Goal: Information Seeking & Learning: Learn about a topic

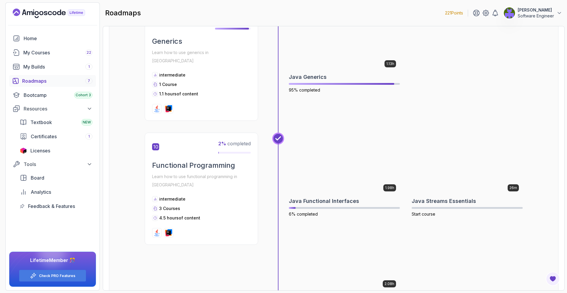
scroll to position [1123, 0]
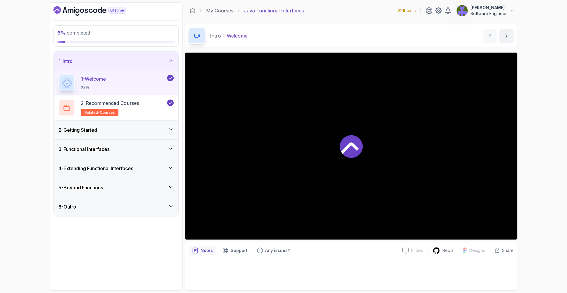
click at [155, 135] on div "2 - Getting Started" at bounding box center [116, 130] width 125 height 19
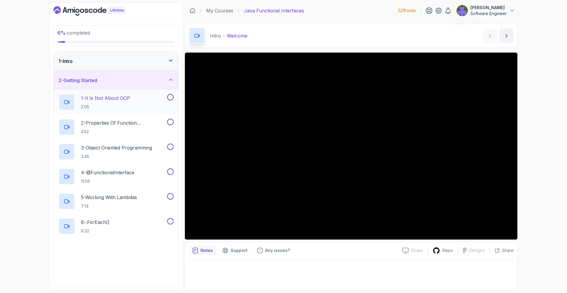
click at [171, 105] on button "1 - It Is Not About OOP 2:05" at bounding box center [115, 102] width 115 height 17
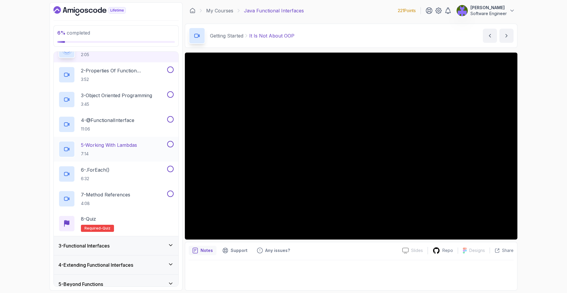
scroll to position [37, 0]
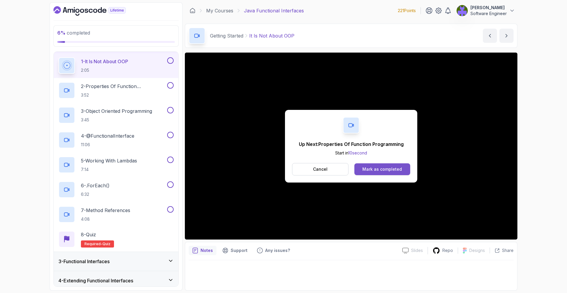
click at [389, 165] on button "Mark as completed" at bounding box center [382, 169] width 56 height 12
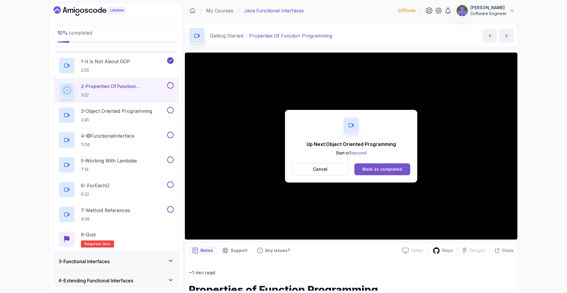
click at [376, 167] on div "Mark as completed" at bounding box center [382, 169] width 40 height 6
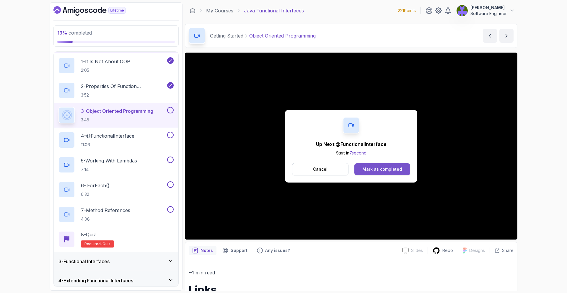
click at [396, 167] on div "Mark as completed" at bounding box center [382, 169] width 40 height 6
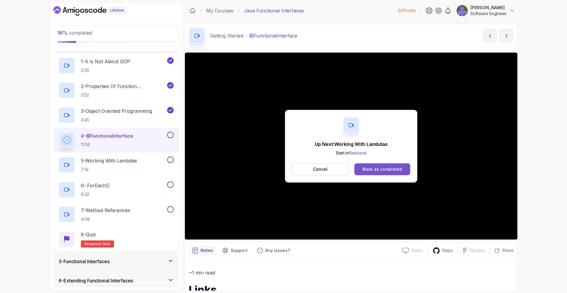
click at [404, 173] on button "Mark as completed" at bounding box center [382, 169] width 56 height 12
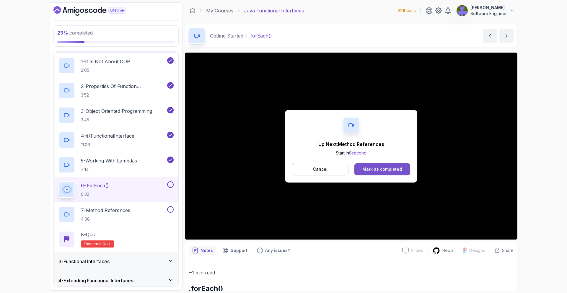
click at [372, 165] on button "Mark as completed" at bounding box center [382, 169] width 56 height 12
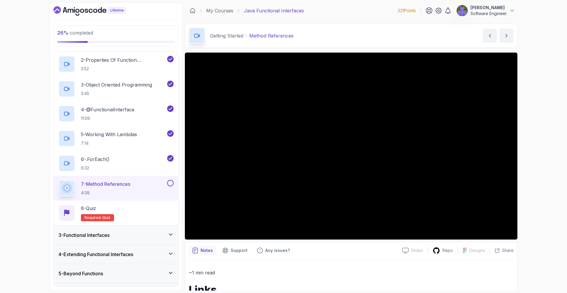
scroll to position [78, 0]
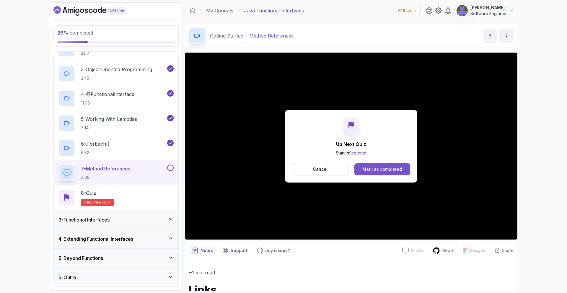
click at [381, 172] on button "Mark as completed" at bounding box center [382, 169] width 56 height 12
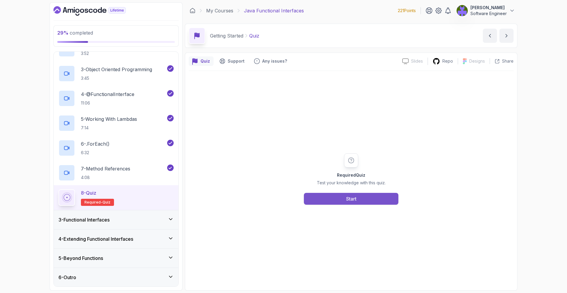
click at [373, 198] on button "Start" at bounding box center [351, 199] width 95 height 12
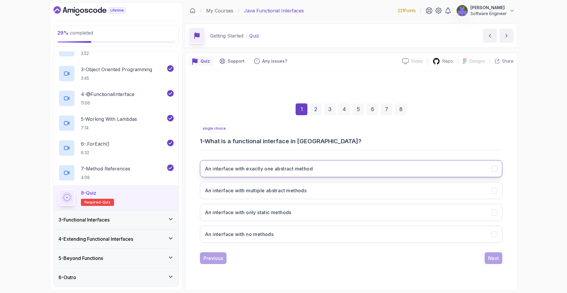
click at [335, 177] on button "An interface with exactly one abstract method" at bounding box center [351, 168] width 302 height 17
click at [485, 251] on div "single choice 1 - What is a functional interface in Java? An interface with exa…" at bounding box center [351, 194] width 302 height 139
click at [486, 253] on button "Next" at bounding box center [494, 258] width 18 height 12
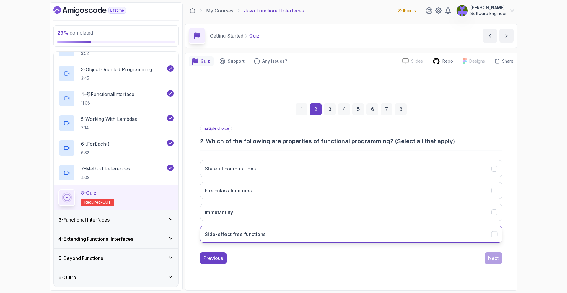
click at [374, 229] on button "Side-effect free functions" at bounding box center [351, 234] width 302 height 17
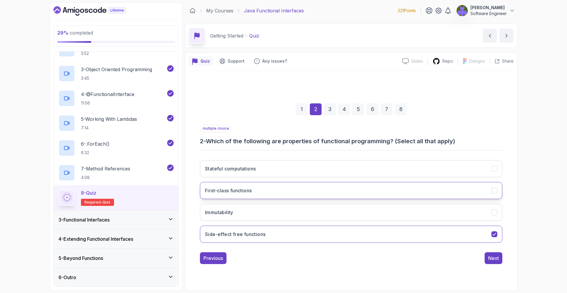
click at [396, 193] on button "First-class functions" at bounding box center [351, 190] width 302 height 17
click at [494, 263] on button "Next" at bounding box center [494, 258] width 18 height 12
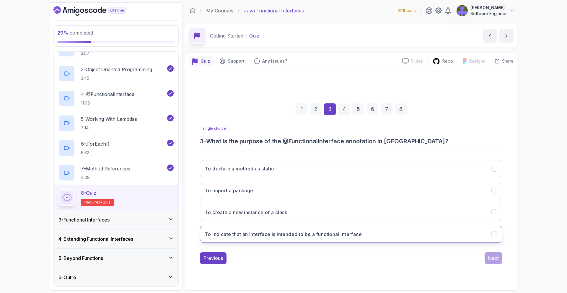
click at [353, 238] on button "To indicate that an interface is intended to be a functional interface" at bounding box center [351, 234] width 302 height 17
click at [498, 258] on div "Next" at bounding box center [493, 258] width 11 height 7
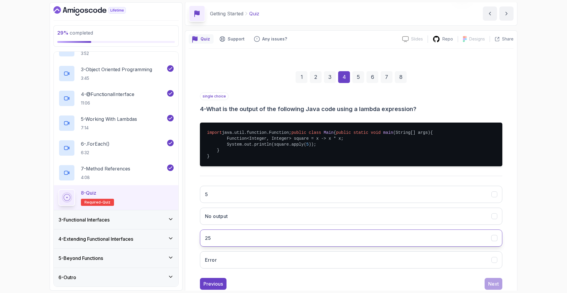
scroll to position [27, 0]
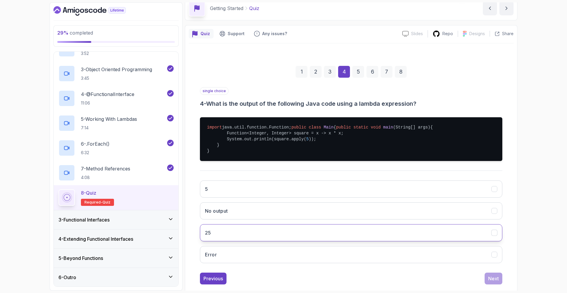
click at [413, 241] on button "25" at bounding box center [351, 232] width 302 height 17
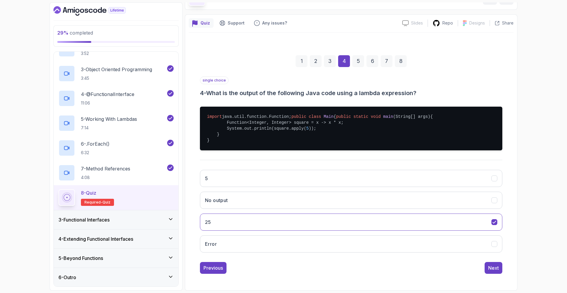
scroll to position [56, 0]
click at [502, 267] on button "Next" at bounding box center [494, 268] width 18 height 12
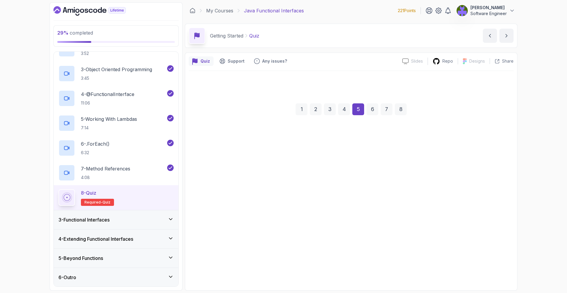
scroll to position [0, 0]
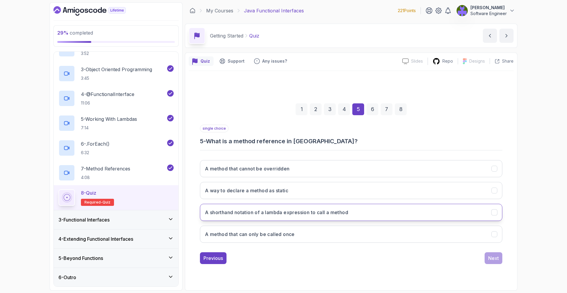
click at [333, 207] on button "A shorthand notation of a lambda expression to call a method" at bounding box center [351, 212] width 302 height 17
click at [492, 261] on div "Next" at bounding box center [493, 258] width 11 height 7
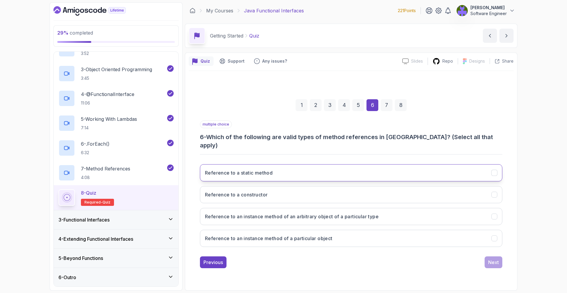
click at [338, 169] on button "Reference to a static method" at bounding box center [351, 172] width 302 height 17
click at [343, 208] on button "Reference to an instance method of an arbitrary object of a particular type" at bounding box center [351, 216] width 302 height 17
drag, startPoint x: 358, startPoint y: 175, endPoint x: 357, endPoint y: 180, distance: 5.3
click at [357, 180] on div "Reference to a static method Reference to a constructor Reference to an instanc…" at bounding box center [351, 205] width 302 height 92
click at [357, 176] on button "Reference to a static method" at bounding box center [351, 172] width 302 height 17
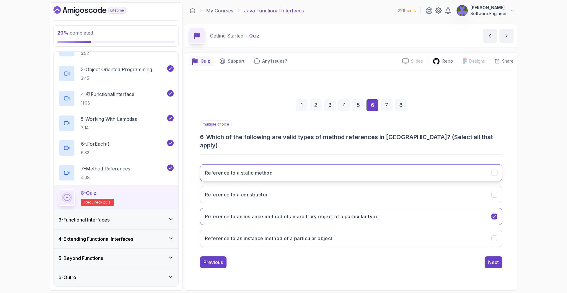
click at [350, 173] on button "Reference to a static method" at bounding box center [351, 172] width 302 height 17
click at [490, 259] on div "Next" at bounding box center [493, 262] width 11 height 7
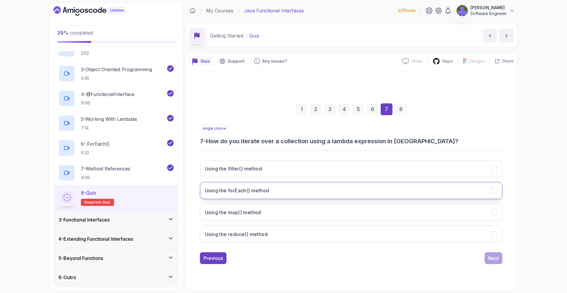
click at [325, 186] on button "Using the forEach() method" at bounding box center [351, 190] width 302 height 17
click at [486, 259] on button "Next" at bounding box center [494, 258] width 18 height 12
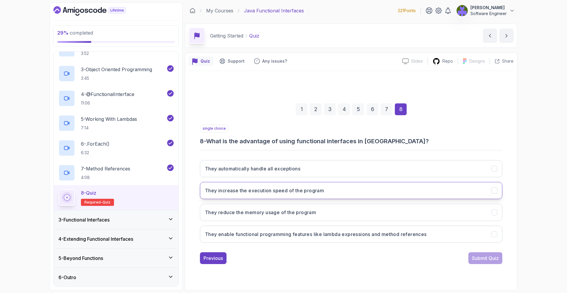
click at [331, 191] on button "They increase the execution speed of the program" at bounding box center [351, 190] width 302 height 17
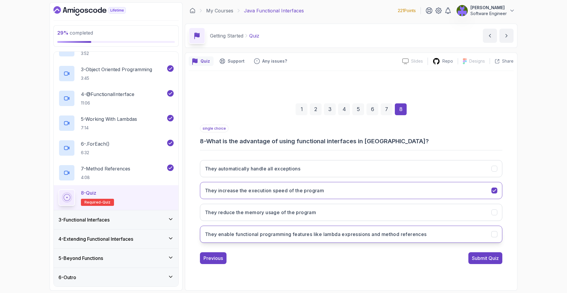
click at [339, 226] on button "They enable functional programming features like lambda expressions and method …" at bounding box center [351, 234] width 302 height 17
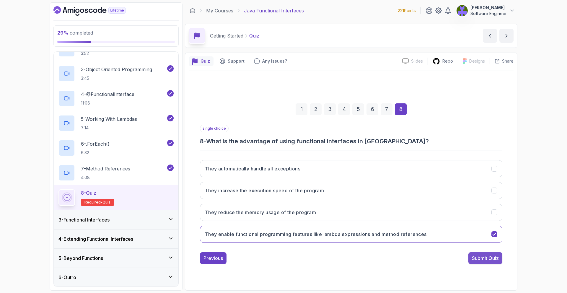
click at [479, 258] on div "Submit Quiz" at bounding box center [485, 258] width 27 height 7
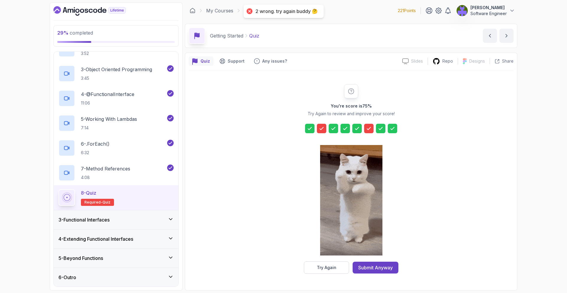
click at [335, 259] on div at bounding box center [351, 200] width 62 height 121
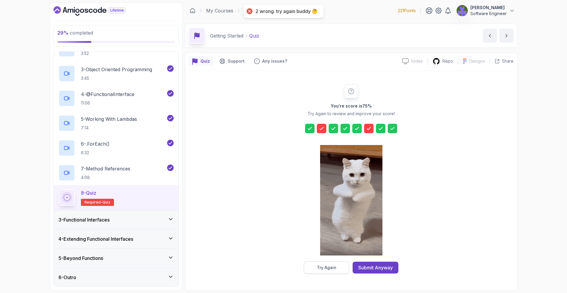
click at [329, 265] on div "Try Again" at bounding box center [326, 268] width 19 height 6
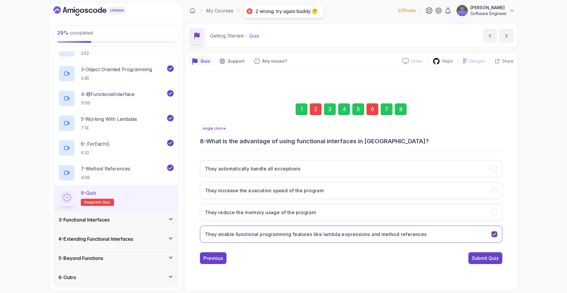
click at [372, 108] on div "6" at bounding box center [373, 109] width 12 height 12
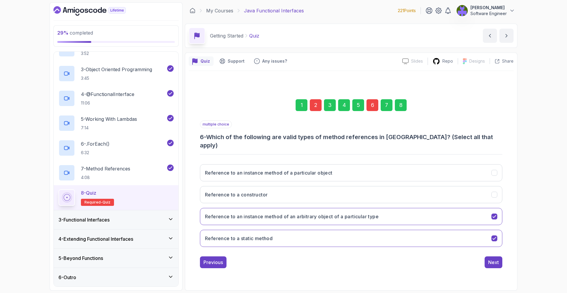
click at [312, 108] on div "2" at bounding box center [316, 105] width 12 height 12
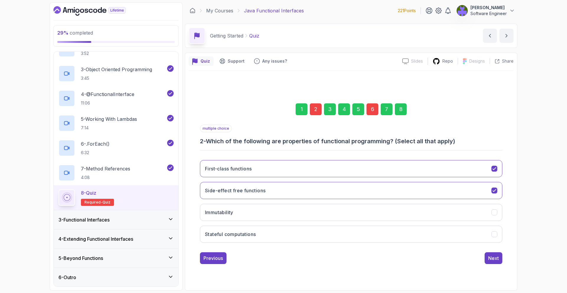
click at [150, 220] on div "3 - Functional Interfaces" at bounding box center [115, 219] width 115 height 7
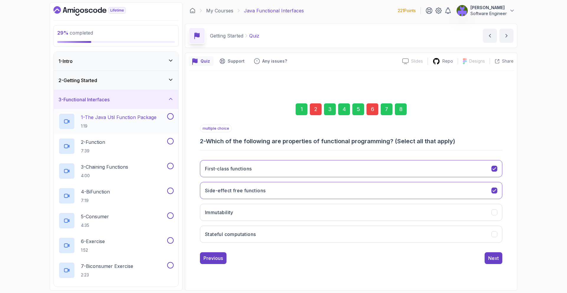
click at [147, 130] on div "1 - The Java Util Function Package 1:19" at bounding box center [116, 121] width 125 height 25
click at [141, 126] on p "1:19" at bounding box center [119, 126] width 76 height 6
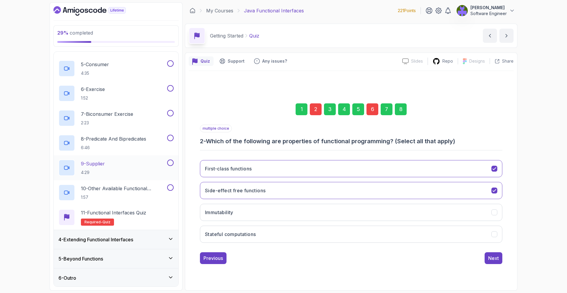
scroll to position [153, 0]
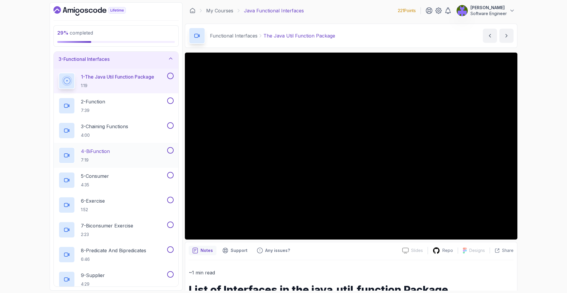
scroll to position [49, 0]
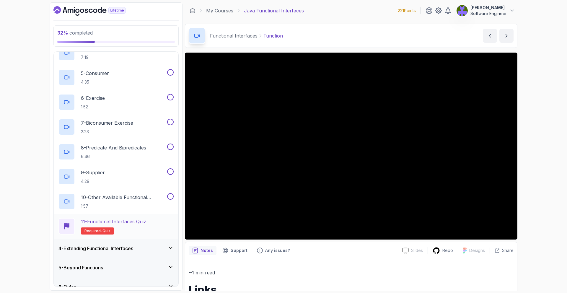
scroll to position [153, 0]
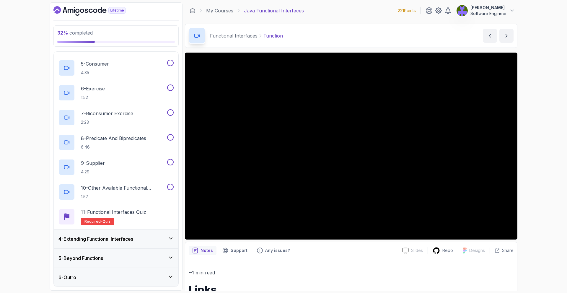
click at [151, 241] on div "4 - Extending Functional Interfaces" at bounding box center [115, 238] width 115 height 7
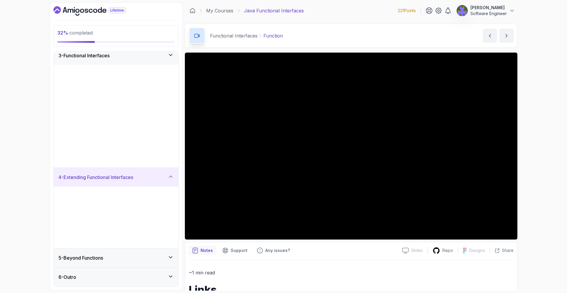
scroll to position [0, 0]
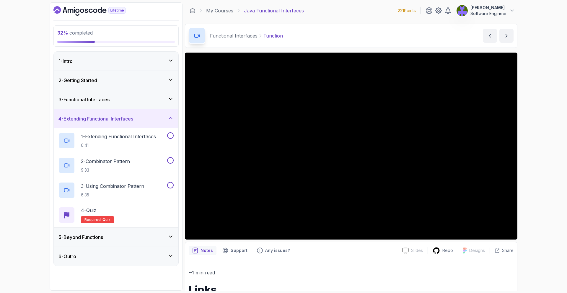
click at [148, 240] on div "5 - Beyond Functions" at bounding box center [115, 237] width 115 height 7
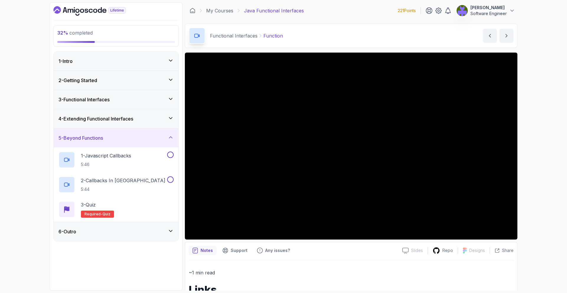
click at [147, 123] on div "4 - Extending Functional Interfaces" at bounding box center [116, 118] width 125 height 19
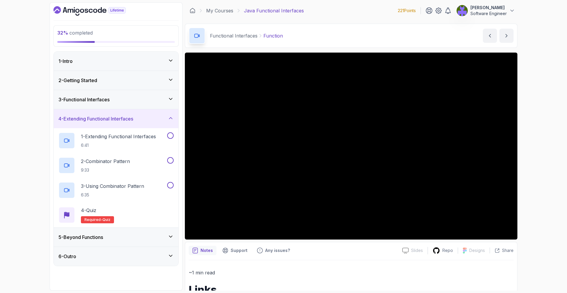
click at [152, 107] on div "3 - Functional Interfaces" at bounding box center [116, 99] width 125 height 19
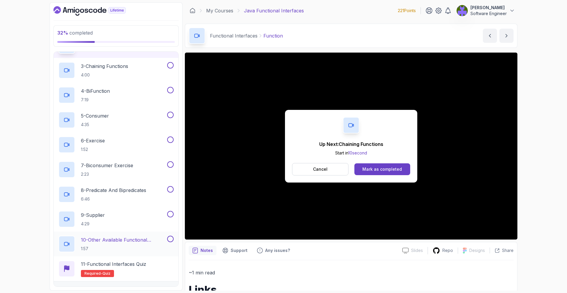
scroll to position [141, 0]
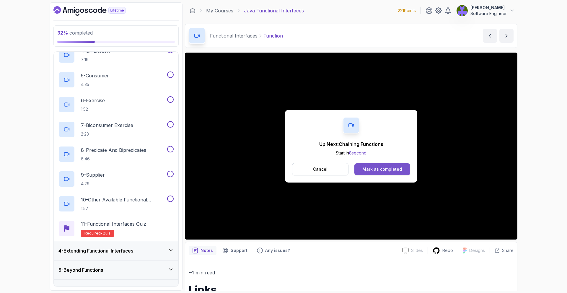
click at [364, 172] on div "Mark as completed" at bounding box center [382, 169] width 40 height 6
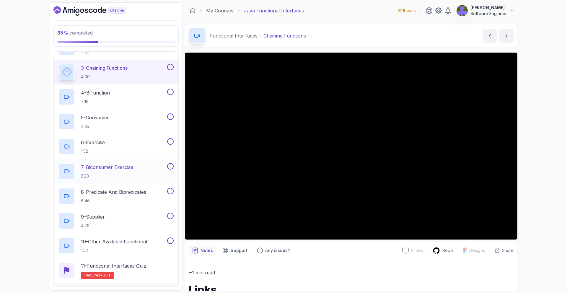
scroll to position [93, 0]
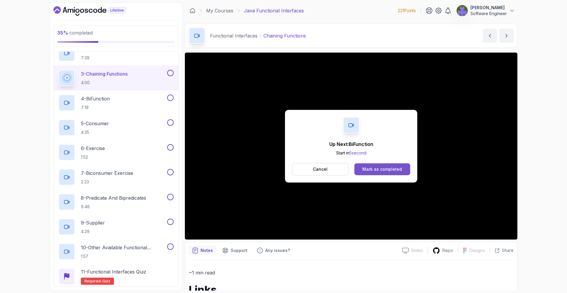
click at [380, 169] on div "Mark as completed" at bounding box center [382, 169] width 40 height 6
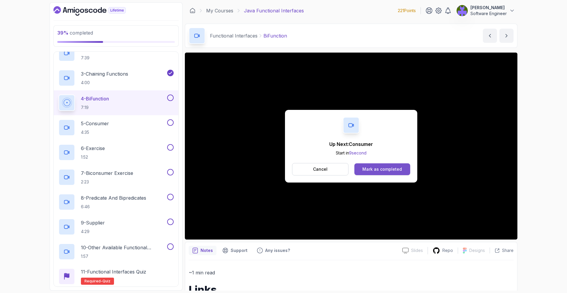
click at [402, 169] on button "Mark as completed" at bounding box center [382, 169] width 56 height 12
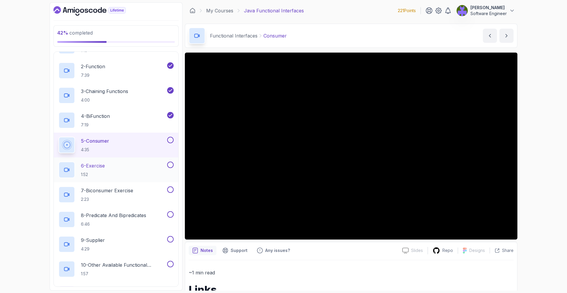
scroll to position [102, 0]
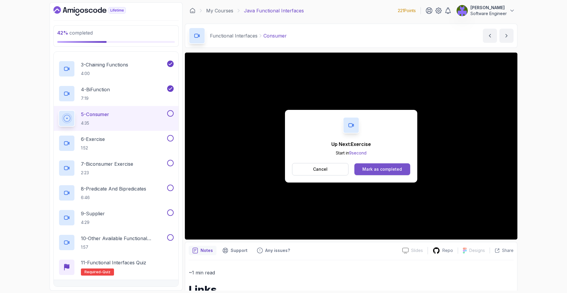
click at [385, 171] on div "Mark as completed" at bounding box center [382, 169] width 40 height 6
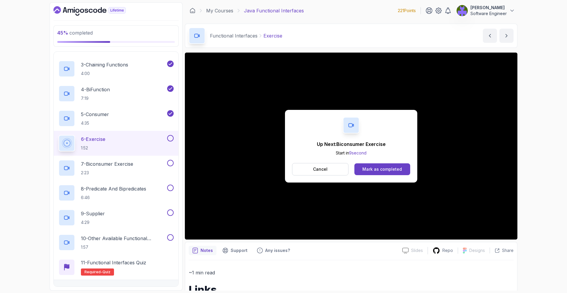
scroll to position [1, 0]
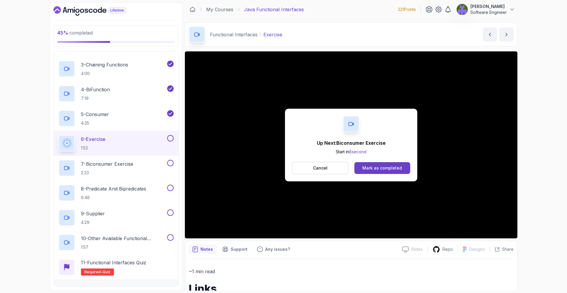
click at [377, 160] on div "Up Next: Biconsumer Exercise Start in 8 second Cancel Mark as completed" at bounding box center [351, 145] width 132 height 73
click at [376, 165] on div "Mark as completed" at bounding box center [382, 168] width 40 height 6
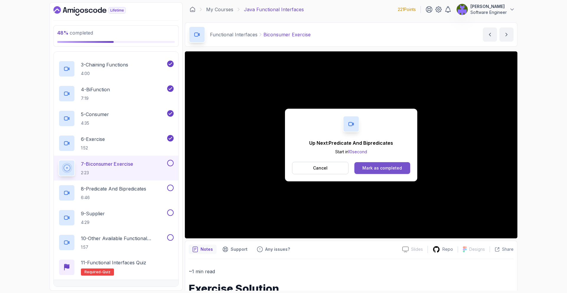
click at [393, 166] on div "Mark as completed" at bounding box center [382, 168] width 40 height 6
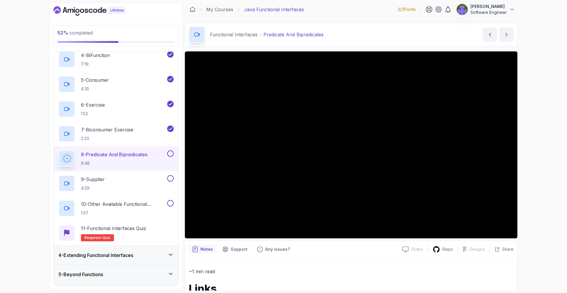
scroll to position [153, 0]
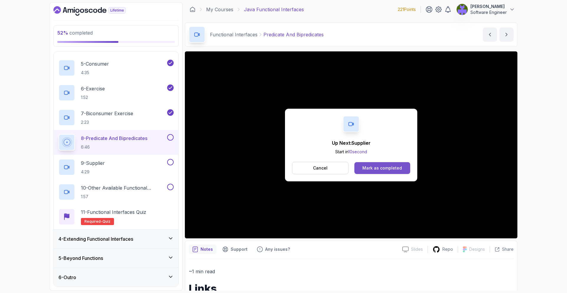
click at [385, 170] on div "Mark as completed" at bounding box center [382, 168] width 40 height 6
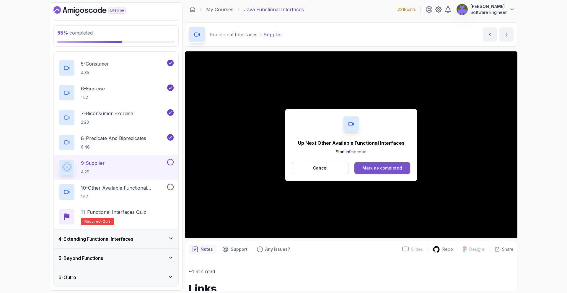
click at [397, 167] on div "Mark as completed" at bounding box center [382, 168] width 40 height 6
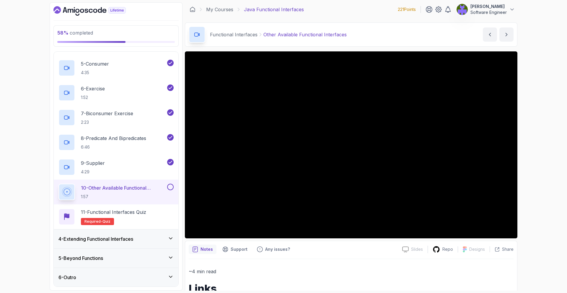
click at [141, 239] on div "4 - Extending Functional Interfaces" at bounding box center [115, 238] width 115 height 7
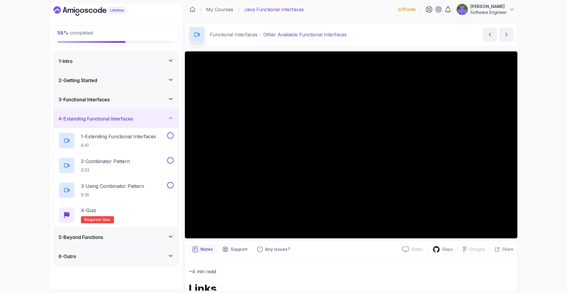
click at [144, 236] on div "5 - Beyond Functions" at bounding box center [115, 237] width 115 height 7
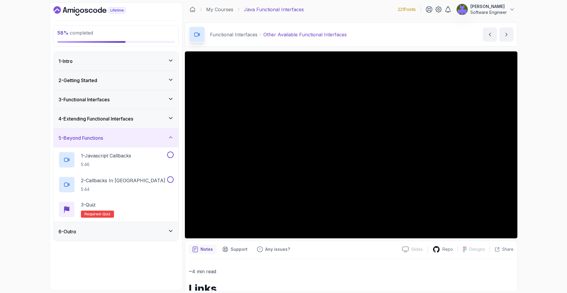
click at [145, 235] on div "6 - Outro" at bounding box center [115, 231] width 115 height 7
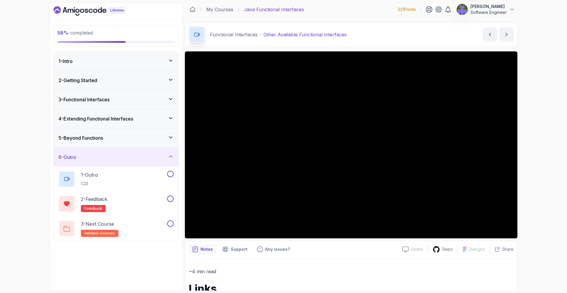
click at [151, 125] on div "4 - Extending Functional Interfaces" at bounding box center [116, 118] width 125 height 19
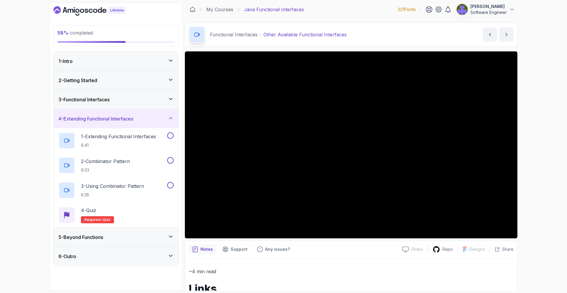
click at [145, 100] on div "3 - Functional Interfaces" at bounding box center [115, 99] width 115 height 7
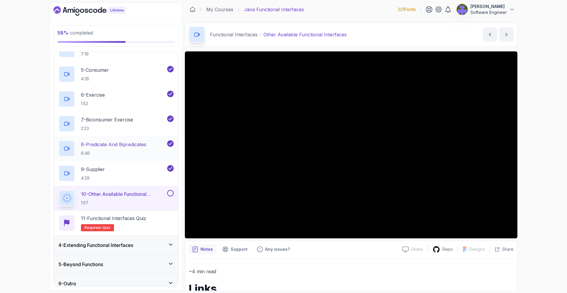
scroll to position [147, 0]
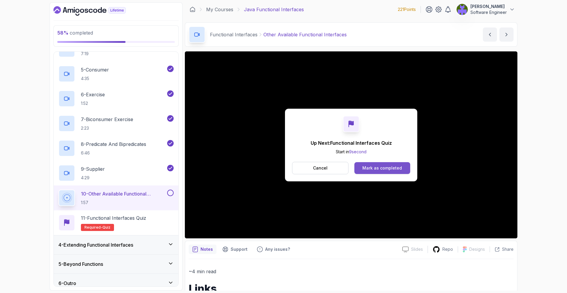
click at [359, 168] on button "Mark as completed" at bounding box center [382, 168] width 56 height 12
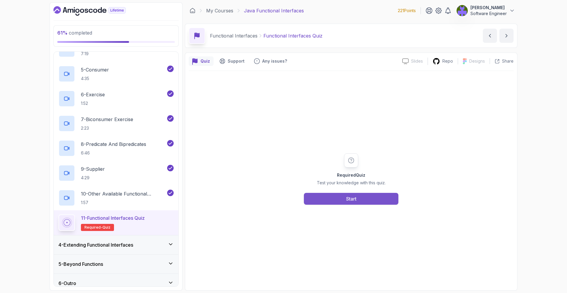
click at [334, 200] on button "Start" at bounding box center [351, 199] width 95 height 12
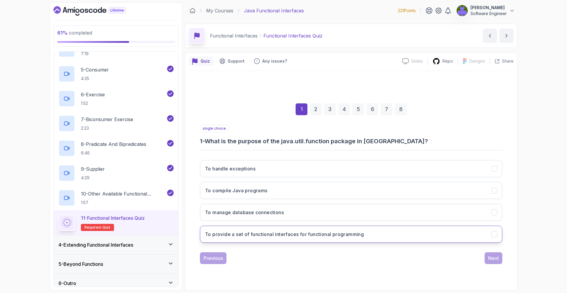
click at [380, 227] on button "To provide a set of functional interfaces for functional programming" at bounding box center [351, 234] width 302 height 17
click at [484, 260] on div "Previous Next" at bounding box center [351, 258] width 302 height 12
click at [487, 258] on button "Next" at bounding box center [494, 258] width 18 height 12
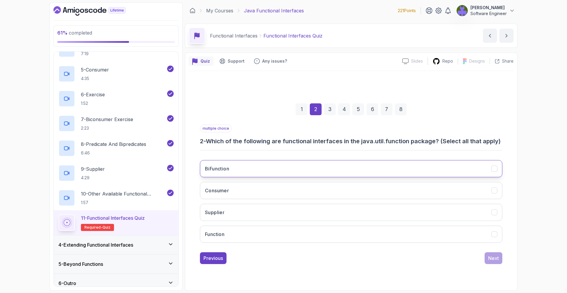
click at [338, 160] on button "BiFunction" at bounding box center [351, 168] width 302 height 17
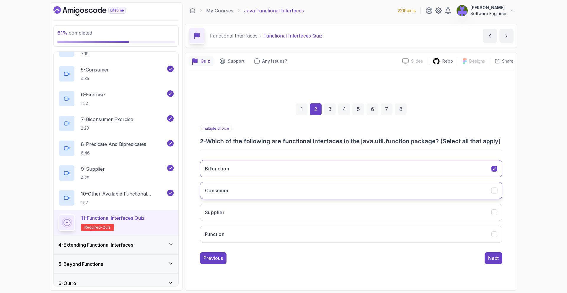
click at [338, 186] on button "Consumer" at bounding box center [351, 190] width 302 height 17
click at [341, 209] on button "Supplier" at bounding box center [351, 212] width 302 height 17
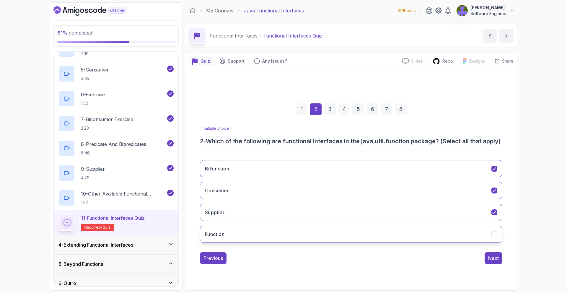
click at [487, 238] on button "Function" at bounding box center [351, 234] width 302 height 17
click at [489, 254] on button "Next" at bounding box center [494, 258] width 18 height 12
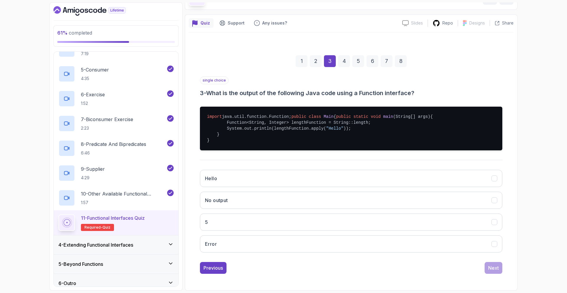
scroll to position [56, 0]
click at [331, 216] on button "5" at bounding box center [351, 222] width 302 height 17
click at [487, 266] on button "Next" at bounding box center [494, 268] width 18 height 12
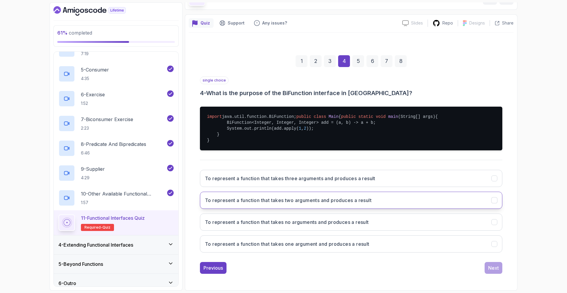
click at [336, 199] on h3 "To represent a function that takes two arguments and produces a result" at bounding box center [288, 200] width 167 height 7
click at [491, 269] on div "Next" at bounding box center [493, 267] width 11 height 7
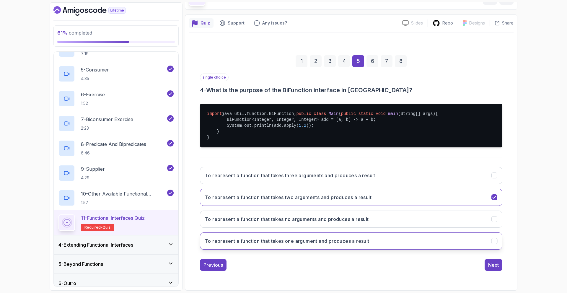
scroll to position [0, 0]
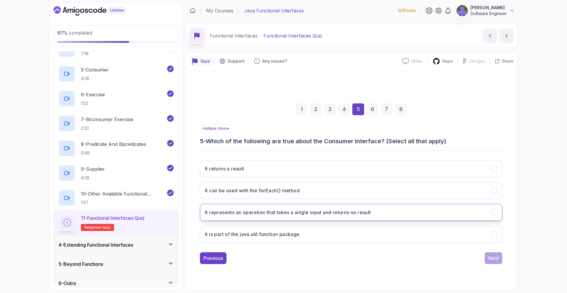
click at [313, 205] on button "It represents an operation that takes a single input and returns no result" at bounding box center [351, 212] width 302 height 17
click at [482, 236] on button "It is part of the java.util.function package" at bounding box center [351, 234] width 302 height 17
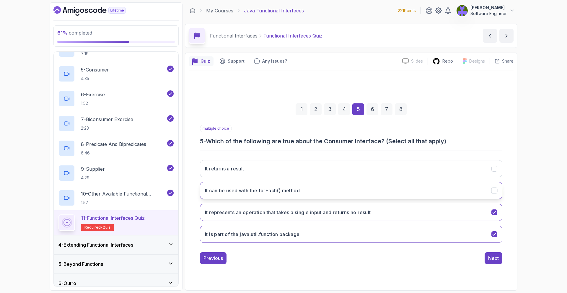
click at [439, 193] on button "It can be used with the forEach() method" at bounding box center [351, 190] width 302 height 17
click at [485, 254] on button "Next" at bounding box center [494, 258] width 18 height 12
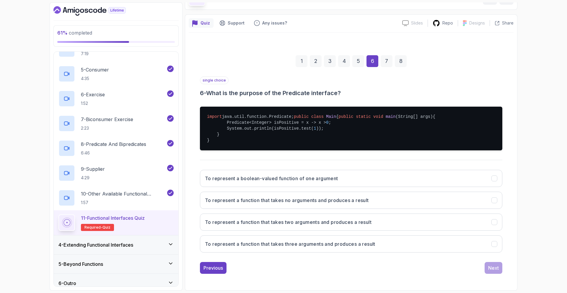
scroll to position [56, 0]
click at [340, 182] on button "To represent a boolean-valued function of one argument" at bounding box center [351, 178] width 302 height 17
click at [499, 270] on button "Next" at bounding box center [494, 268] width 18 height 12
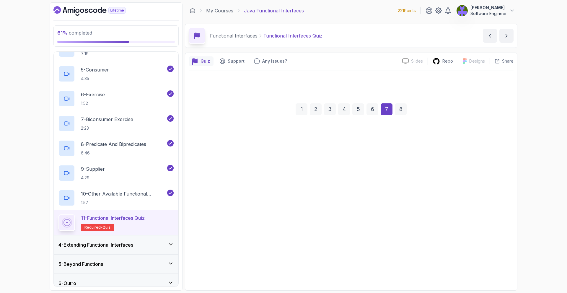
scroll to position [0, 0]
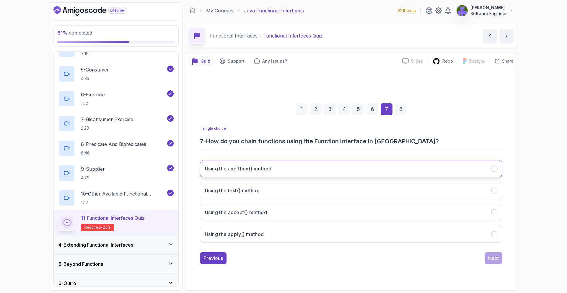
click at [325, 167] on button "Using the andThen() method" at bounding box center [351, 168] width 302 height 17
click at [493, 260] on div "Next" at bounding box center [493, 258] width 11 height 7
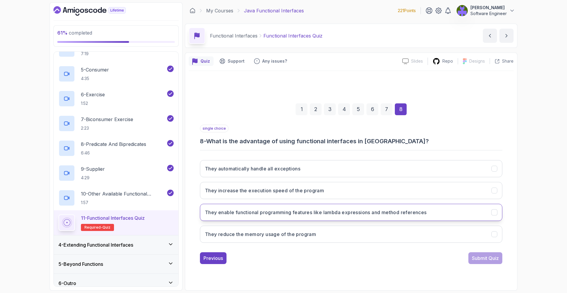
click at [382, 209] on h3 "They enable functional programming features like lambda expressions and method …" at bounding box center [316, 212] width 222 height 7
click at [476, 261] on div "Submit Quiz" at bounding box center [485, 258] width 27 height 7
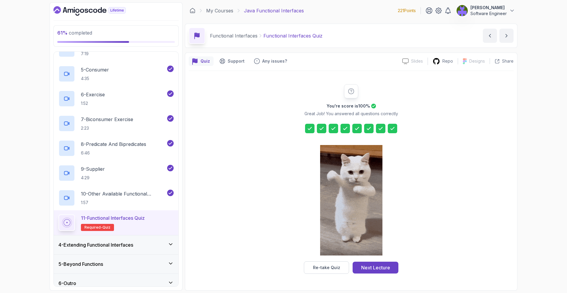
click at [317, 131] on div at bounding box center [321, 128] width 9 height 9
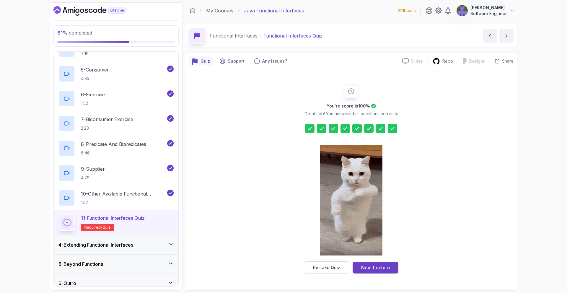
click at [318, 130] on div at bounding box center [321, 128] width 9 height 9
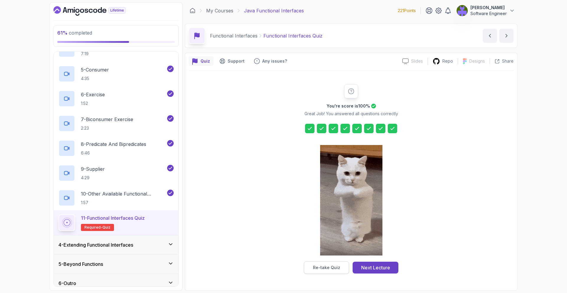
click at [336, 266] on div "Re-take Quiz" at bounding box center [326, 268] width 27 height 6
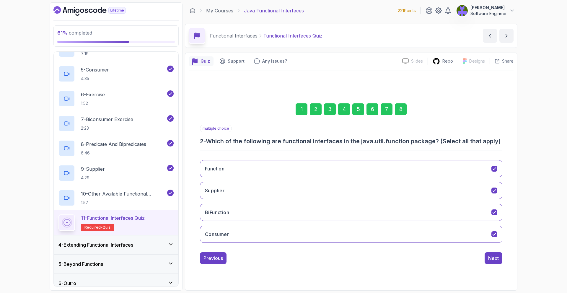
click at [312, 105] on div "2" at bounding box center [316, 109] width 12 height 12
click at [317, 107] on div "2" at bounding box center [316, 109] width 12 height 12
click at [306, 110] on div "1" at bounding box center [302, 109] width 12 height 12
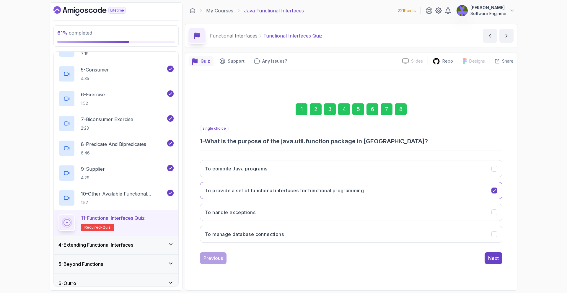
click at [315, 110] on div "2" at bounding box center [316, 109] width 12 height 12
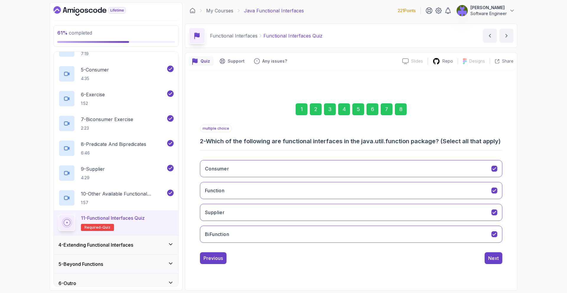
click at [325, 109] on div "3" at bounding box center [330, 109] width 12 height 12
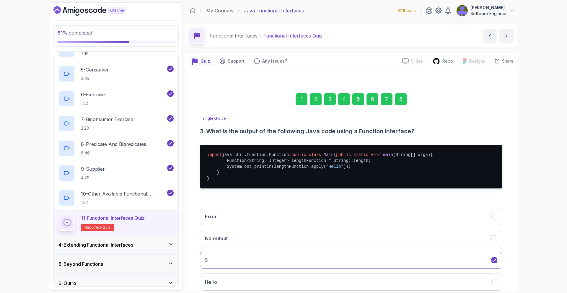
click at [338, 104] on div "1 2 3 4 5 6 7 8" at bounding box center [351, 99] width 302 height 31
drag, startPoint x: 351, startPoint y: 104, endPoint x: 354, endPoint y: 104, distance: 3.3
click at [351, 104] on div "1 2 3 4 5 6 7 8" at bounding box center [351, 99] width 302 height 31
click at [157, 247] on div "4 - Extending Functional Interfaces" at bounding box center [115, 244] width 115 height 7
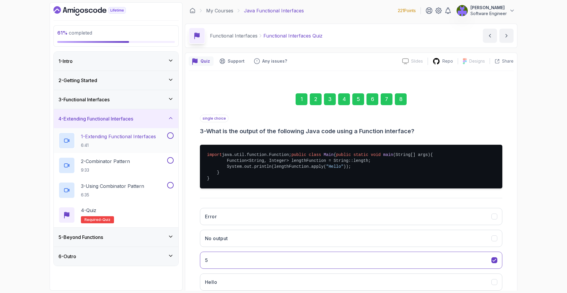
click at [146, 141] on h2 "1 - Extending Functional Interfaces 6:41" at bounding box center [118, 140] width 75 height 15
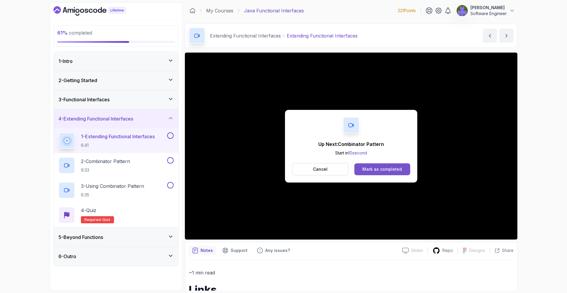
click at [395, 166] on div "Mark as completed" at bounding box center [382, 169] width 40 height 6
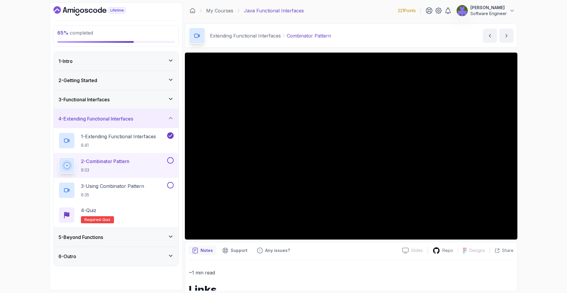
click at [168, 232] on div "5 - Beyond Functions" at bounding box center [116, 237] width 125 height 19
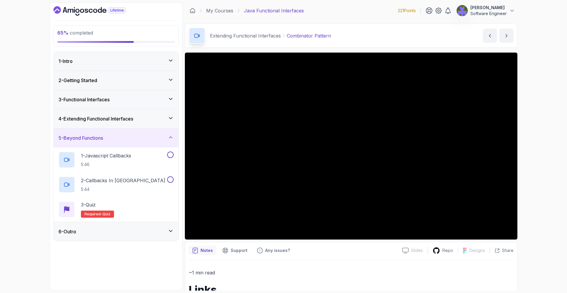
click at [174, 147] on div "5 - Beyond Functions" at bounding box center [116, 137] width 125 height 19
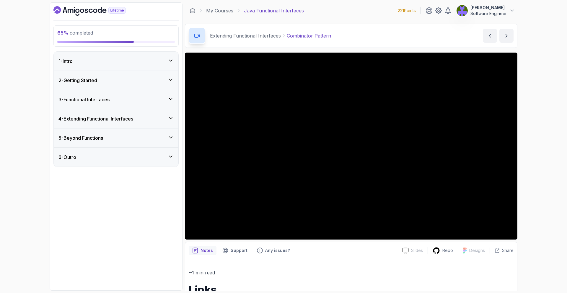
click at [167, 159] on div "6 - Outro" at bounding box center [115, 157] width 115 height 7
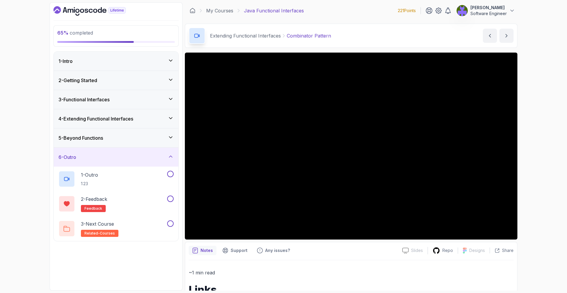
click at [167, 146] on div "5 - Beyond Functions" at bounding box center [116, 137] width 125 height 19
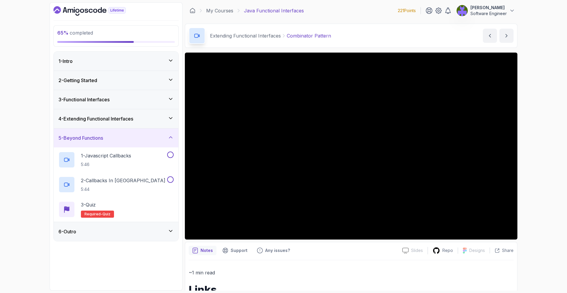
click at [167, 126] on div "4 - Extending Functional Interfaces" at bounding box center [116, 118] width 125 height 19
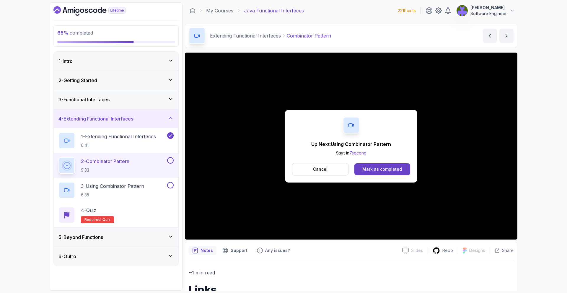
click at [385, 175] on div "Cancel Mark as completed" at bounding box center [351, 169] width 118 height 12
click at [385, 172] on button "Mark as completed" at bounding box center [382, 169] width 56 height 12
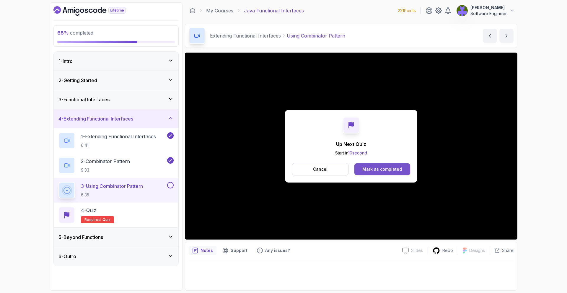
click at [396, 169] on div "Mark as completed" at bounding box center [382, 169] width 40 height 6
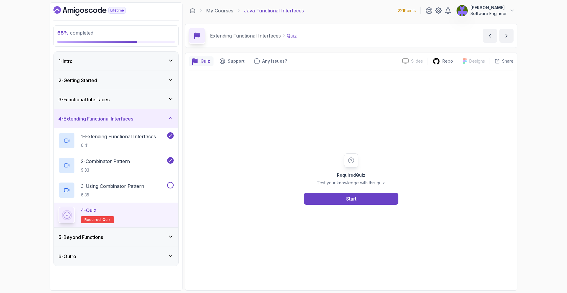
click at [165, 236] on div "5 - Beyond Functions" at bounding box center [115, 237] width 115 height 7
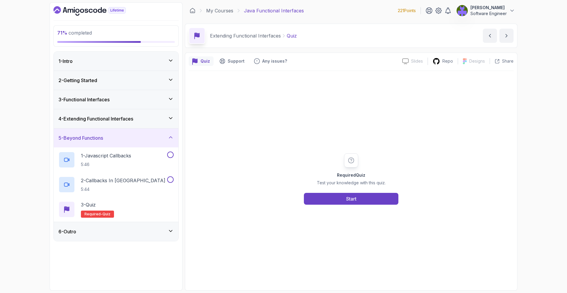
click at [155, 233] on div "6 - Outro" at bounding box center [115, 231] width 115 height 7
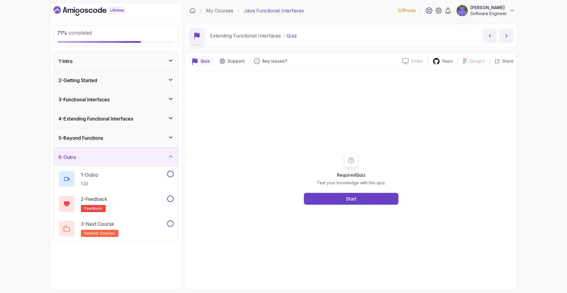
click at [163, 137] on div "5 - Beyond Functions" at bounding box center [115, 137] width 115 height 7
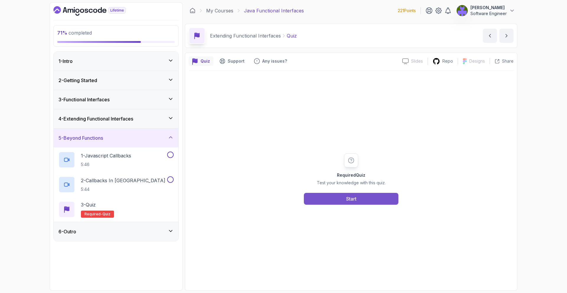
click at [342, 203] on button "Start" at bounding box center [351, 199] width 95 height 12
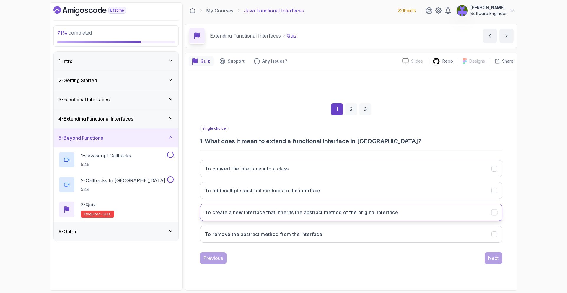
click at [339, 209] on h3 "To create a new interface that inherits the abstract method of the original int…" at bounding box center [301, 212] width 193 height 7
click at [497, 261] on div "Next" at bounding box center [493, 258] width 11 height 7
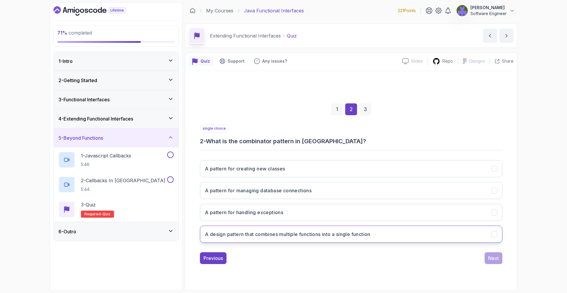
click at [333, 226] on button "A design pattern that combines multiple functions into a single function" at bounding box center [351, 234] width 302 height 17
click at [489, 255] on div "Next" at bounding box center [493, 258] width 11 height 7
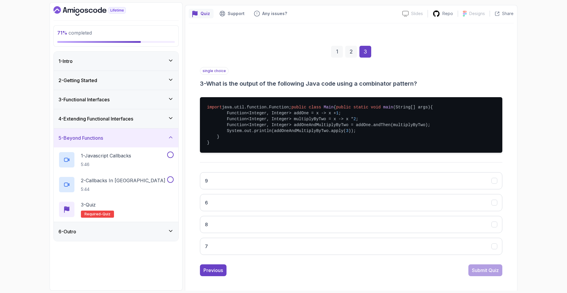
scroll to position [49, 0]
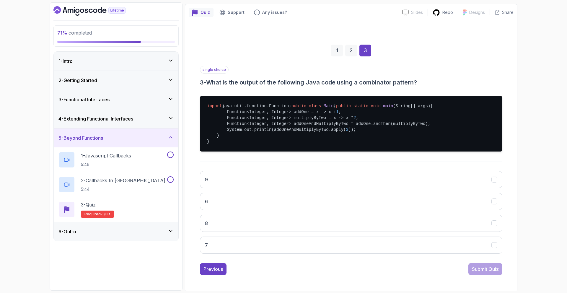
click at [360, 228] on div "9 6 8 7" at bounding box center [351, 212] width 302 height 92
drag, startPoint x: 369, startPoint y: 237, endPoint x: 388, endPoint y: 238, distance: 19.5
click at [369, 232] on button "8" at bounding box center [351, 223] width 302 height 17
drag, startPoint x: 483, startPoint y: 284, endPoint x: 481, endPoint y: 280, distance: 4.4
click at [483, 273] on div "Submit Quiz" at bounding box center [485, 269] width 27 height 7
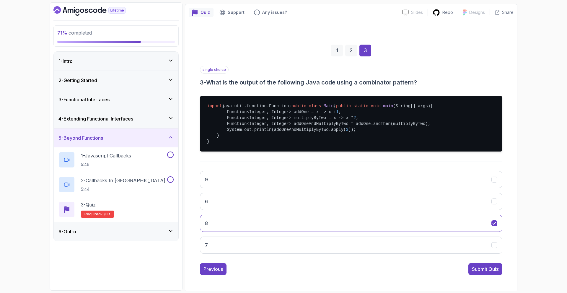
scroll to position [0, 0]
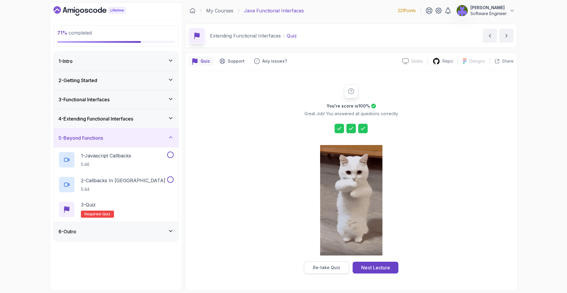
click at [341, 270] on button "Re-take Quiz" at bounding box center [326, 267] width 45 height 12
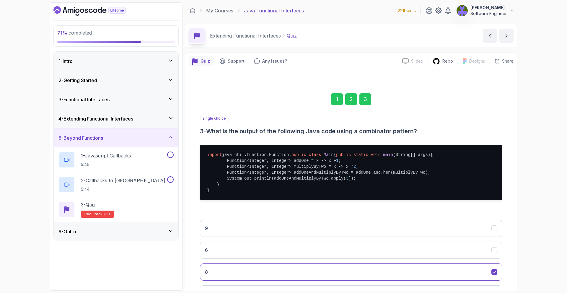
click at [331, 98] on div "1 2 3" at bounding box center [351, 99] width 302 height 31
click at [334, 100] on div "1" at bounding box center [337, 99] width 12 height 12
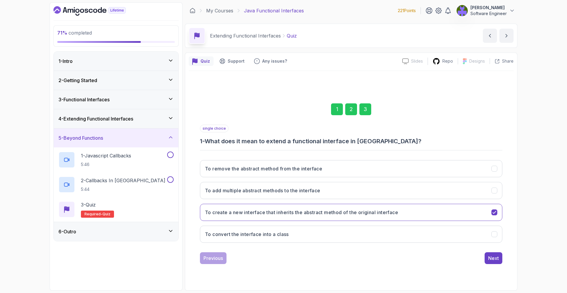
click at [487, 251] on div "single choice 1 - What does it mean to extend a functional interface in Java? T…" at bounding box center [351, 194] width 302 height 139
click at [488, 254] on button "Next" at bounding box center [494, 258] width 18 height 12
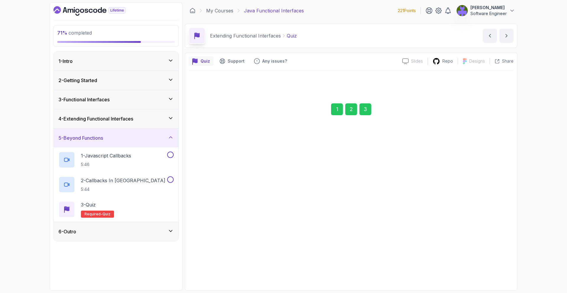
click at [488, 254] on button "Next" at bounding box center [494, 258] width 18 height 12
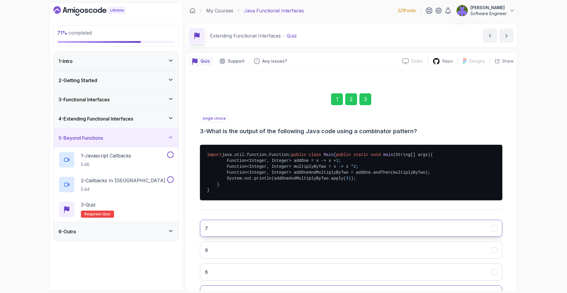
click at [488, 237] on button "7" at bounding box center [351, 228] width 302 height 17
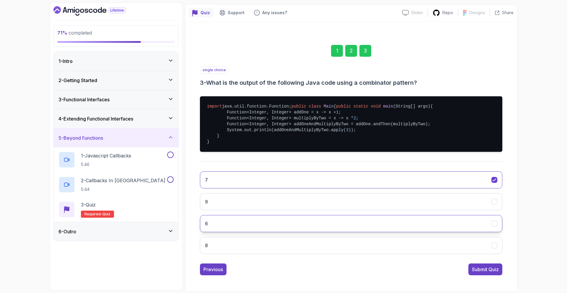
scroll to position [68, 0]
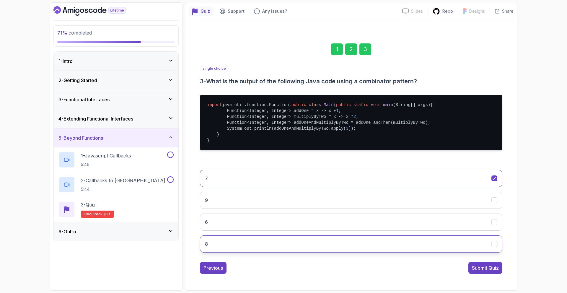
click at [476, 241] on button "8" at bounding box center [351, 243] width 302 height 17
click at [491, 269] on div "Submit Quiz" at bounding box center [485, 267] width 27 height 7
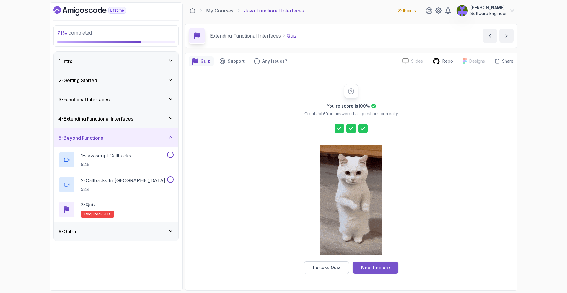
click at [393, 269] on button "Next Lecture" at bounding box center [376, 268] width 46 height 12
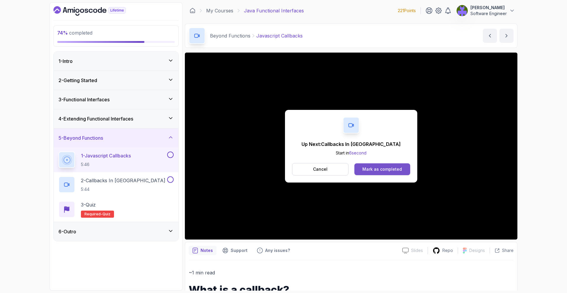
click at [406, 171] on button "Mark as completed" at bounding box center [382, 169] width 56 height 12
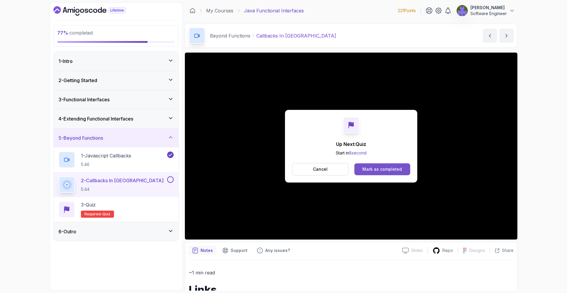
click at [403, 171] on button "Mark as completed" at bounding box center [382, 169] width 56 height 12
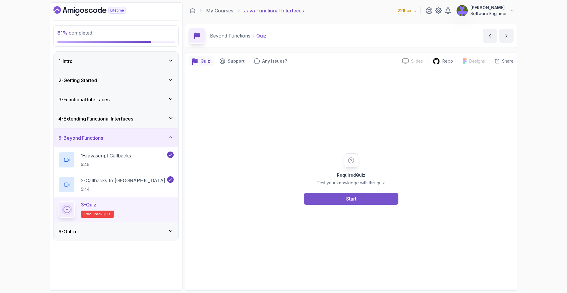
click at [372, 204] on button "Start" at bounding box center [351, 199] width 95 height 12
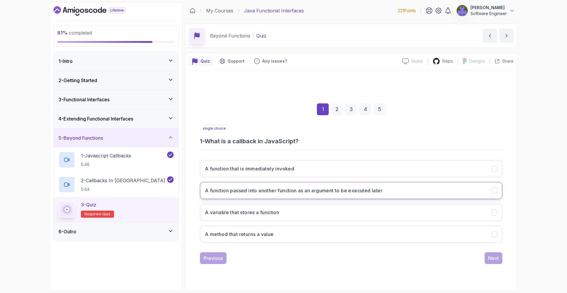
click at [375, 193] on h3 "A function passed into another function as an argument to be executed later" at bounding box center [294, 190] width 178 height 7
click at [499, 261] on button "Next" at bounding box center [494, 258] width 18 height 12
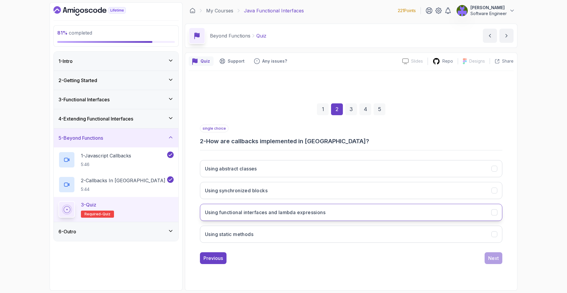
click at [343, 207] on button "Using functional interfaces and lambda expressions" at bounding box center [351, 212] width 302 height 17
drag, startPoint x: 485, startPoint y: 255, endPoint x: 442, endPoint y: 240, distance: 46.0
click at [442, 240] on div "single choice 2 - How are callbacks implemented in Java? Using abstract classes…" at bounding box center [351, 194] width 302 height 139
click at [486, 257] on button "Next" at bounding box center [494, 258] width 18 height 12
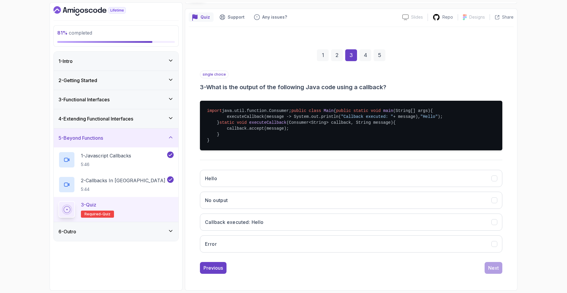
scroll to position [74, 0]
click at [378, 217] on button "Callback executed: Hello" at bounding box center [351, 222] width 302 height 17
click at [490, 271] on button "Next" at bounding box center [494, 268] width 18 height 12
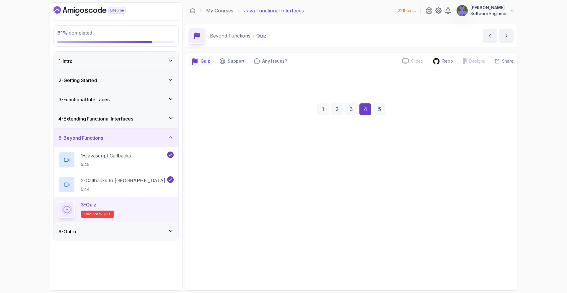
scroll to position [0, 0]
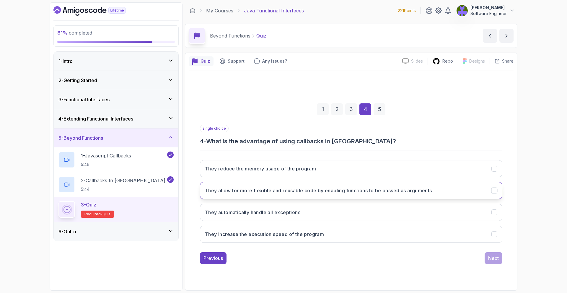
click at [338, 194] on h3 "They allow for more flexible and reusable code by enabling functions to be pass…" at bounding box center [318, 190] width 227 height 7
click at [497, 257] on div "Next" at bounding box center [493, 258] width 11 height 7
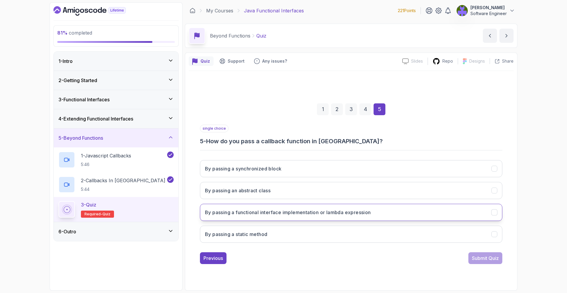
click at [372, 206] on button "By passing a functional interface implementation or lambda expression" at bounding box center [351, 212] width 302 height 17
click at [479, 255] on div "Submit Quiz" at bounding box center [485, 258] width 27 height 7
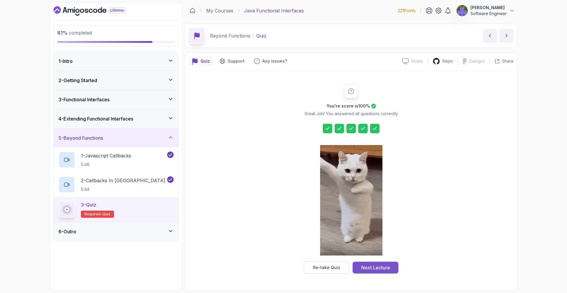
click at [380, 271] on div "Next Lecture" at bounding box center [375, 267] width 29 height 7
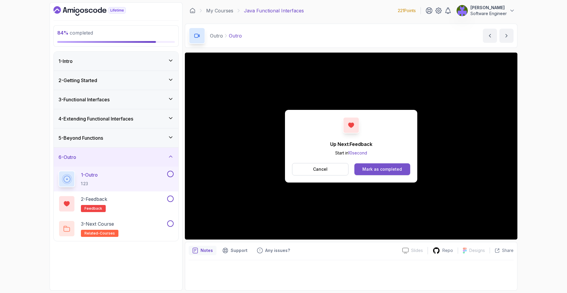
click at [388, 163] on div "Cancel Mark as completed" at bounding box center [351, 169] width 118 height 12
click at [388, 165] on button "Mark as completed" at bounding box center [382, 169] width 56 height 12
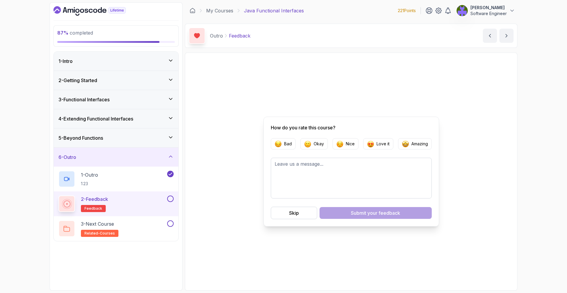
click at [310, 209] on button "Skip" at bounding box center [294, 213] width 46 height 12
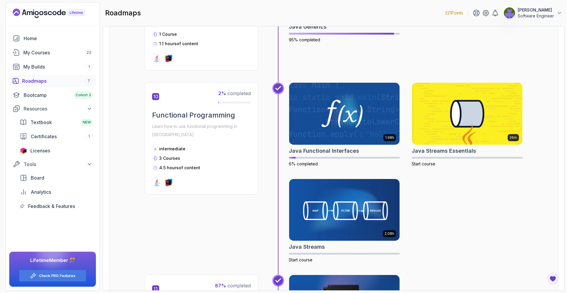
scroll to position [1166, 0]
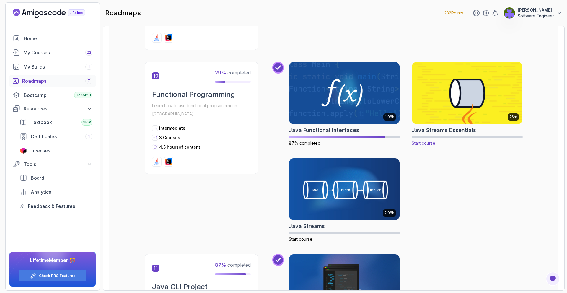
scroll to position [1195, 0]
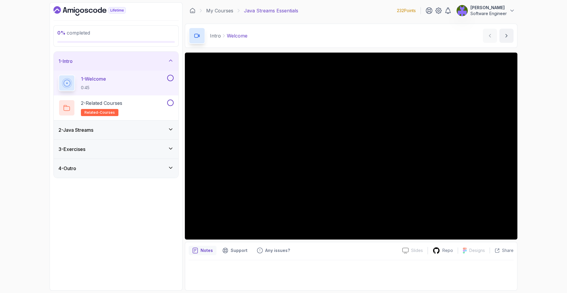
click at [163, 125] on div "2 - Java Streams" at bounding box center [116, 130] width 125 height 19
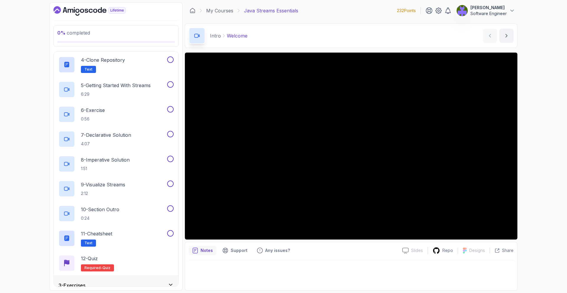
scroll to position [139, 0]
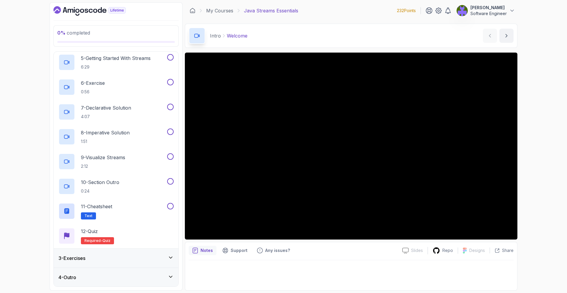
click at [165, 252] on div "3 - Exercises" at bounding box center [116, 258] width 125 height 19
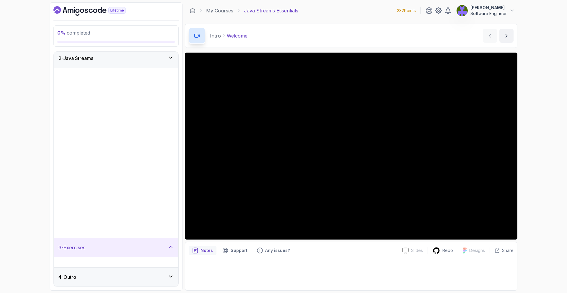
scroll to position [0, 0]
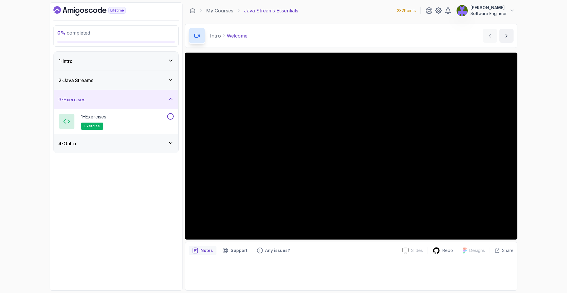
click at [152, 141] on div "4 - Outro" at bounding box center [115, 143] width 115 height 7
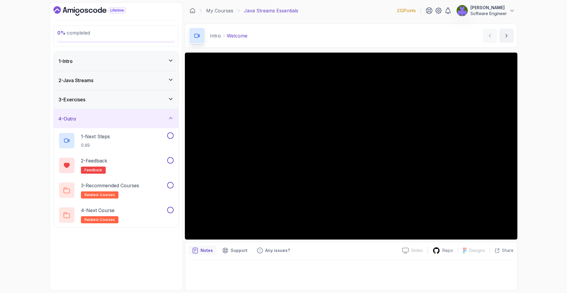
click at [161, 120] on div "4 - Outro" at bounding box center [115, 118] width 115 height 7
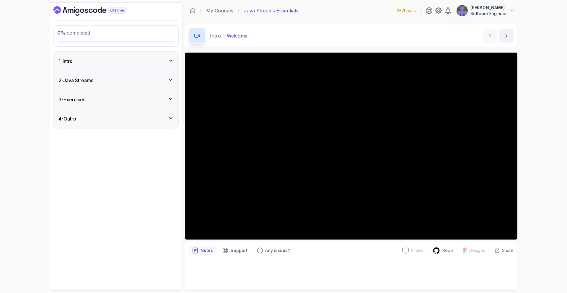
click at [164, 100] on div "3 - Exercises" at bounding box center [115, 99] width 115 height 7
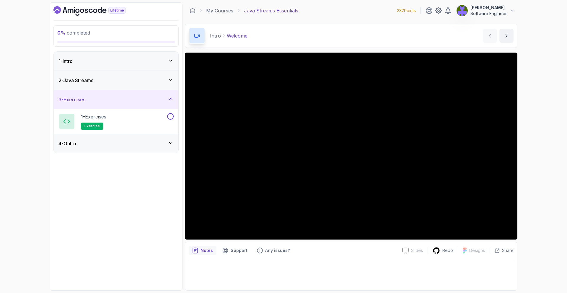
click at [162, 91] on div "3 - Exercises" at bounding box center [116, 99] width 125 height 19
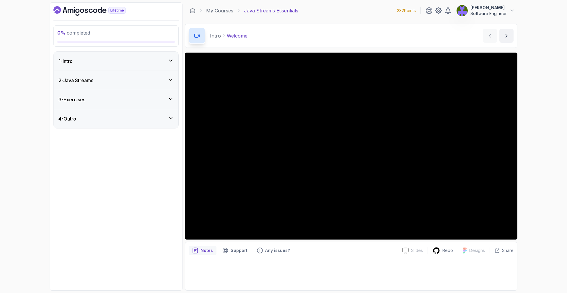
click at [163, 78] on div "2 - Java Streams" at bounding box center [115, 80] width 115 height 7
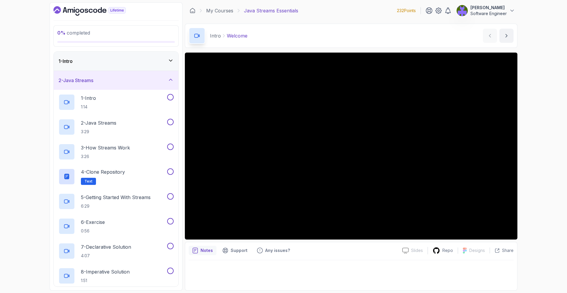
click at [164, 64] on div "1 - Intro" at bounding box center [115, 61] width 115 height 7
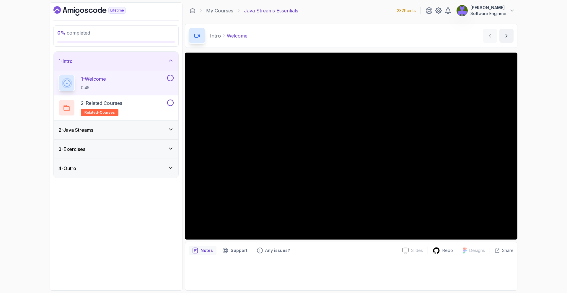
click at [162, 125] on div "2 - Java Streams" at bounding box center [116, 130] width 125 height 19
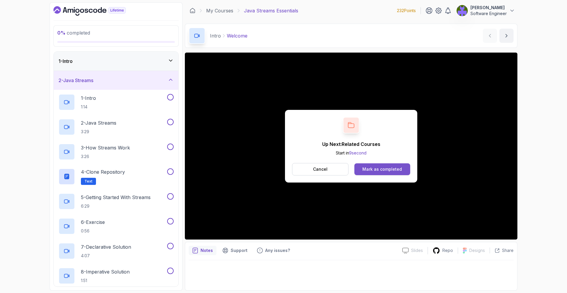
click at [370, 166] on div "Mark as completed" at bounding box center [382, 169] width 40 height 6
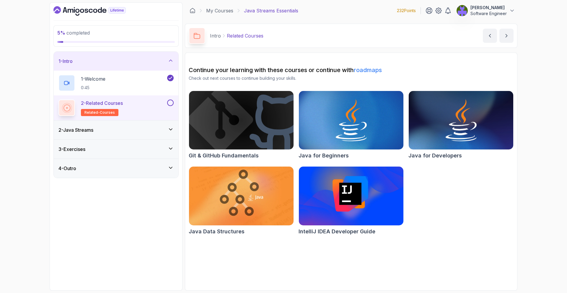
click at [167, 104] on div at bounding box center [170, 103] width 8 height 6
drag, startPoint x: 172, startPoint y: 103, endPoint x: 171, endPoint y: 110, distance: 7.8
click at [172, 103] on button at bounding box center [170, 103] width 6 height 6
click at [162, 131] on div "2 - Java Streams" at bounding box center [115, 129] width 115 height 7
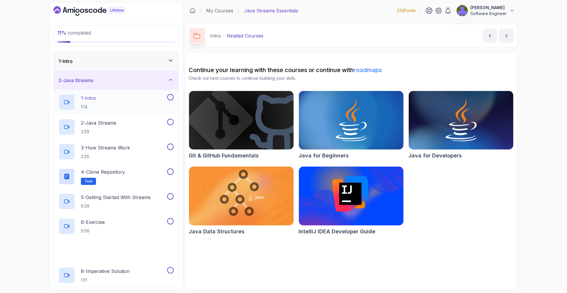
click at [165, 106] on div "1 - Intro 1:14" at bounding box center [112, 102] width 108 height 17
